Goal: Task Accomplishment & Management: Manage account settings

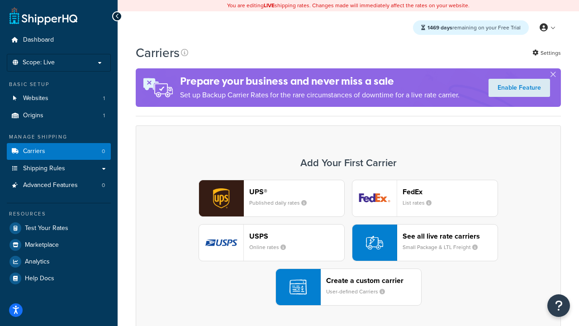
click at [348, 243] on div "UPS® Published daily rates FedEx List rates USPS Online rates See all live rate…" at bounding box center [348, 243] width 406 height 126
click at [450, 191] on header "FedEx" at bounding box center [450, 191] width 95 height 9
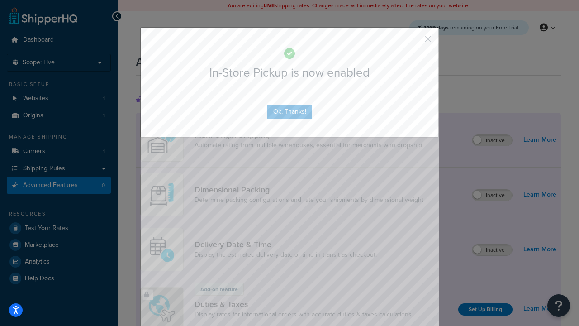
scroll to position [293, 0]
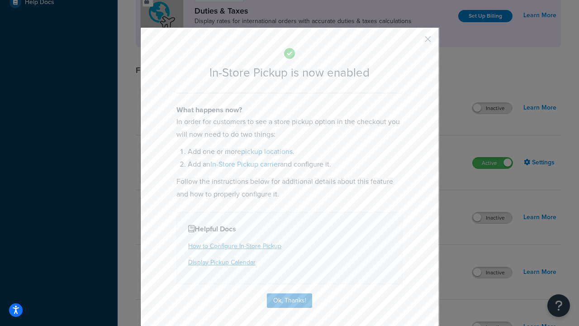
click at [415, 42] on button "button" at bounding box center [415, 42] width 2 height 2
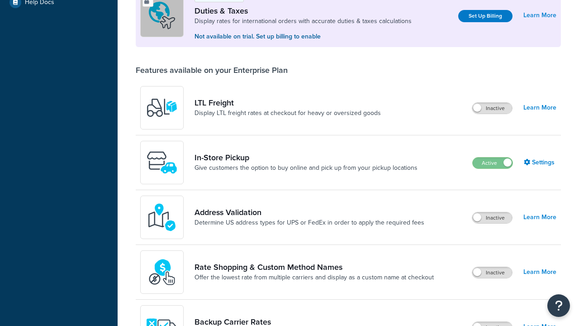
scroll to position [276, 0]
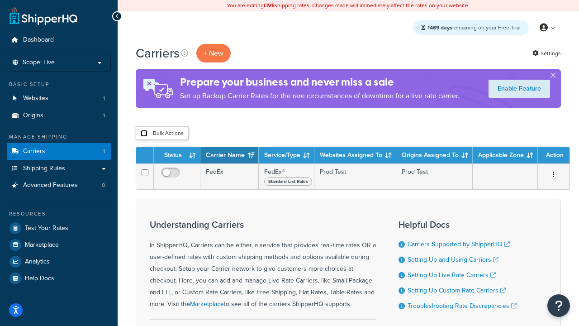
click at [144, 134] on input "checkbox" at bounding box center [144, 133] width 7 height 7
checkbox input "true"
click at [0, 0] on button "Delete" at bounding box center [0, 0] width 0 height 0
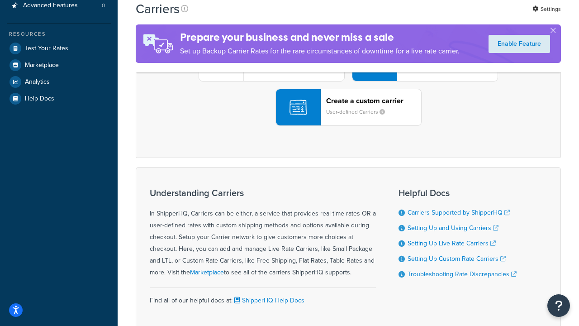
click at [348, 126] on div "UPS® Published daily rates FedEx List rates USPS Online rates See all live rate…" at bounding box center [348, 63] width 406 height 126
click at [450, 16] on header "FedEx" at bounding box center [450, 12] width 95 height 9
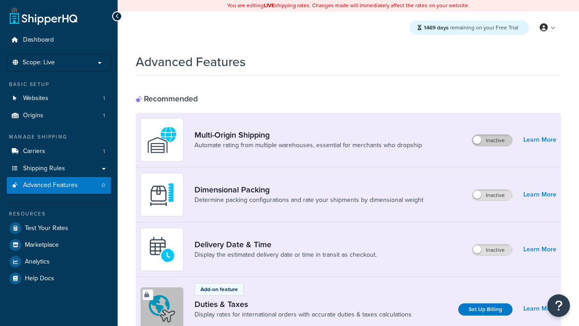
click at [492, 140] on label "Inactive" at bounding box center [492, 140] width 40 height 11
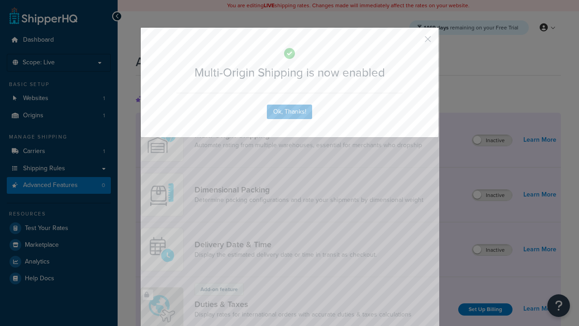
click at [415, 41] on button "button" at bounding box center [415, 42] width 2 height 2
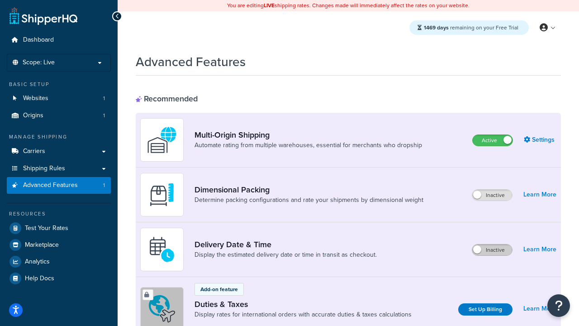
click at [492, 250] on label "Inactive" at bounding box center [492, 249] width 40 height 11
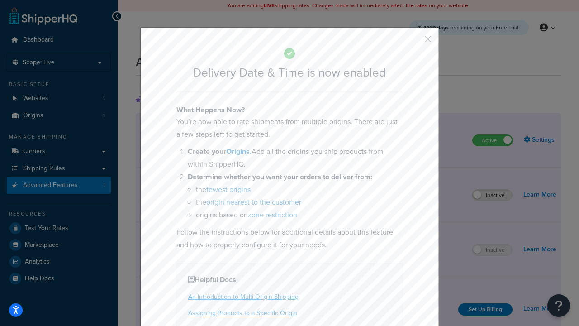
click at [415, 42] on button "button" at bounding box center [415, 42] width 2 height 2
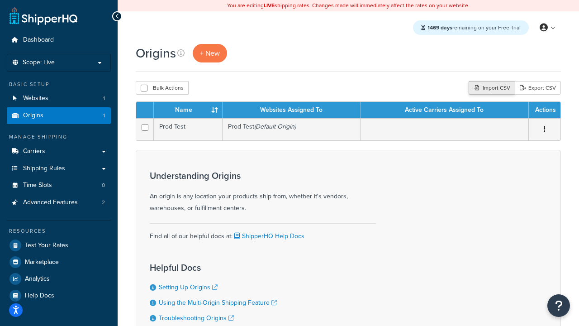
click at [491, 88] on div "Import CSV" at bounding box center [492, 88] width 46 height 14
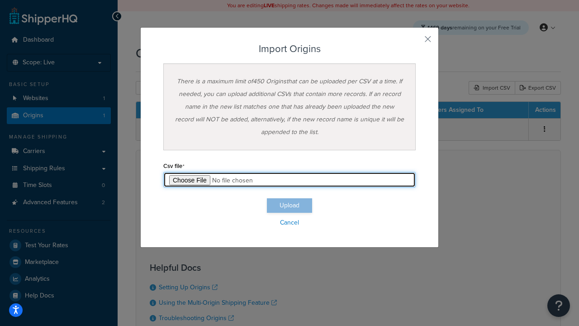
click at [290, 180] on input "file" at bounding box center [289, 179] width 253 height 15
type input "C:\fakepath\importOriginsSuccess.csv"
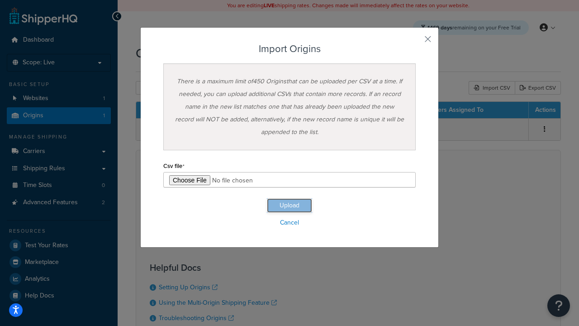
click at [290, 205] on button "Upload" at bounding box center [289, 205] width 45 height 14
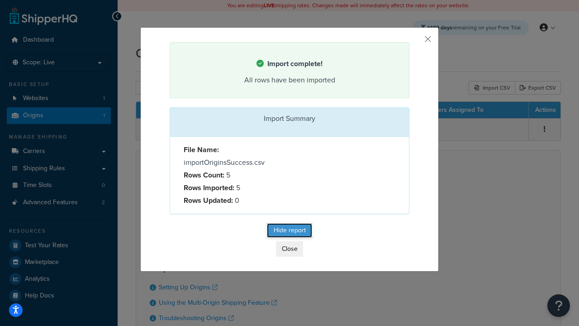
click at [290, 232] on button "Hide report" at bounding box center [289, 230] width 45 height 14
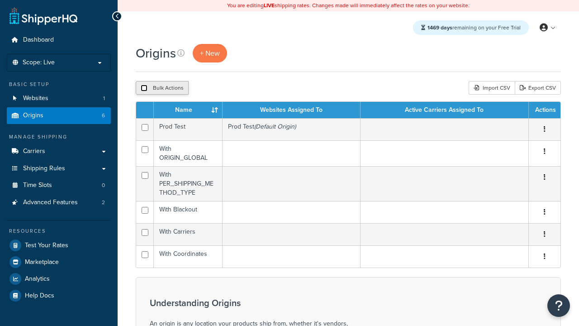
click at [144, 88] on input "checkbox" at bounding box center [144, 88] width 7 height 7
checkbox input "true"
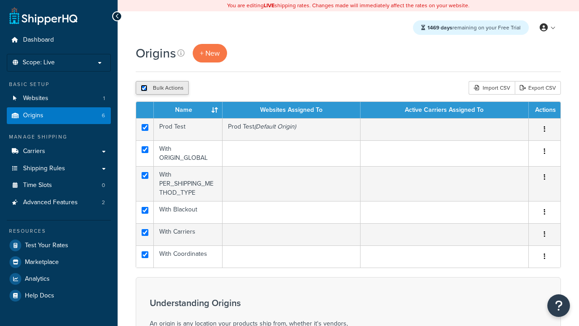
checkbox input "true"
click at [208, 88] on button "Duplicate" at bounding box center [207, 88] width 38 height 14
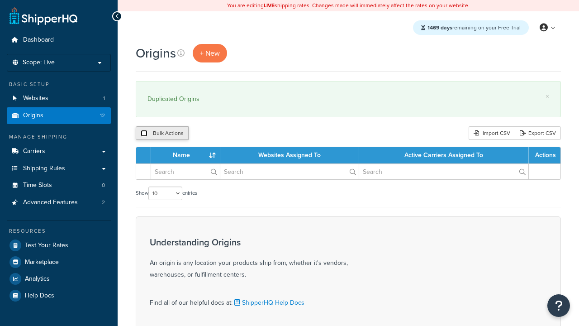
click at [144, 134] on input "checkbox" at bounding box center [144, 133] width 7 height 7
checkbox input "true"
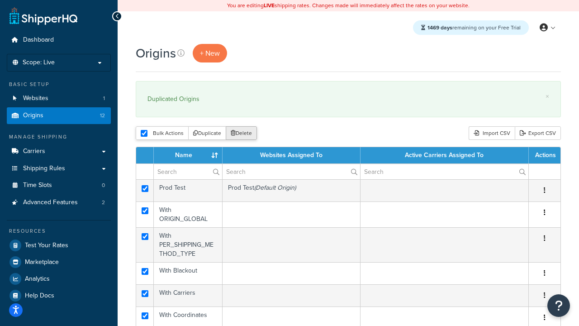
click at [243, 134] on button "Delete" at bounding box center [241, 133] width 31 height 14
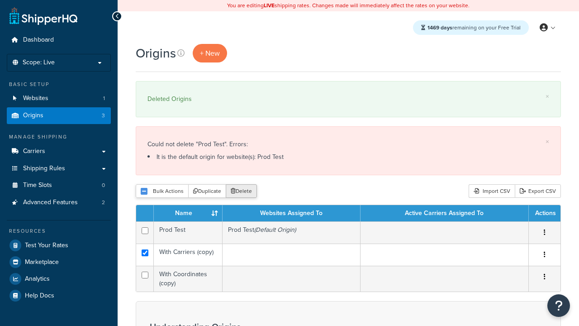
click at [145, 275] on input "checkbox" at bounding box center [145, 275] width 7 height 7
checkbox input "true"
click at [243, 191] on button "Delete" at bounding box center [241, 191] width 31 height 14
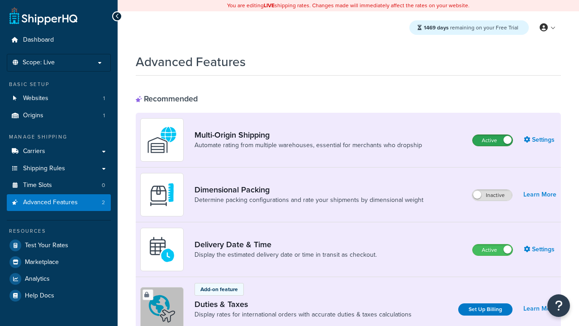
click at [493, 140] on label "Active" at bounding box center [493, 140] width 40 height 11
click at [493, 250] on label "Active" at bounding box center [493, 249] width 40 height 11
